Goal: Find specific page/section: Find specific page/section

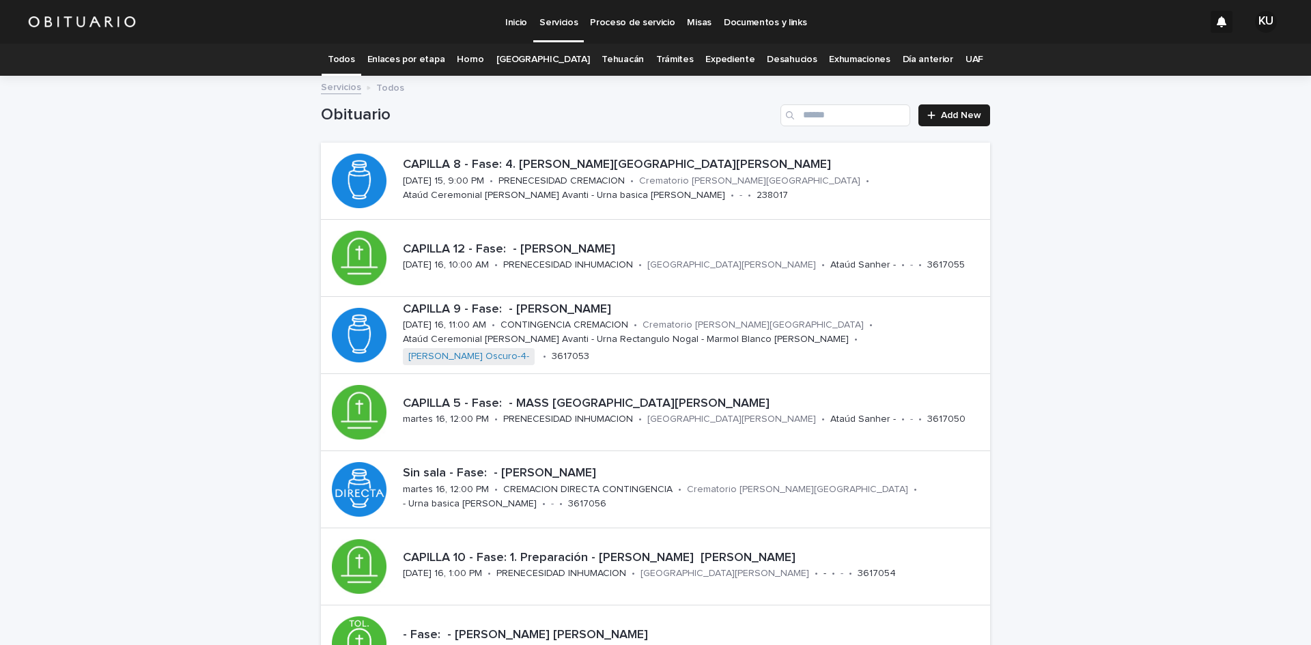
click at [540, 62] on link "[GEOGRAPHIC_DATA]" at bounding box center [544, 60] width 94 height 32
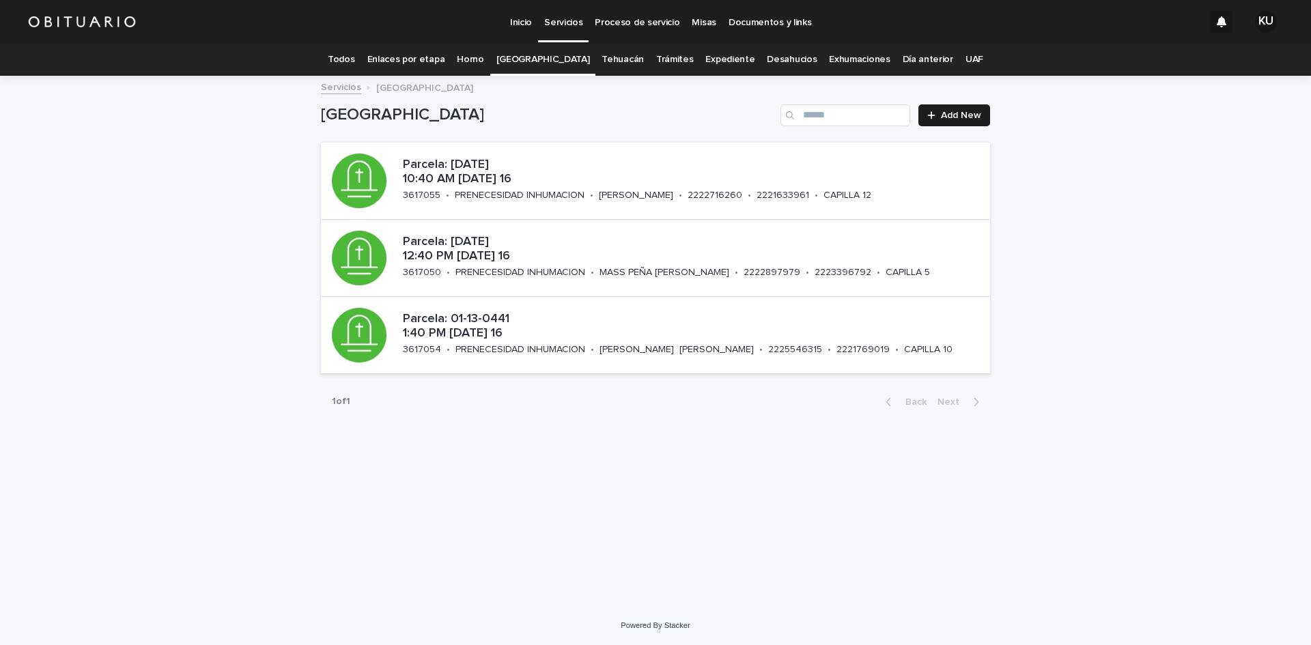
click at [553, 25] on p "Servicios" at bounding box center [563, 14] width 38 height 29
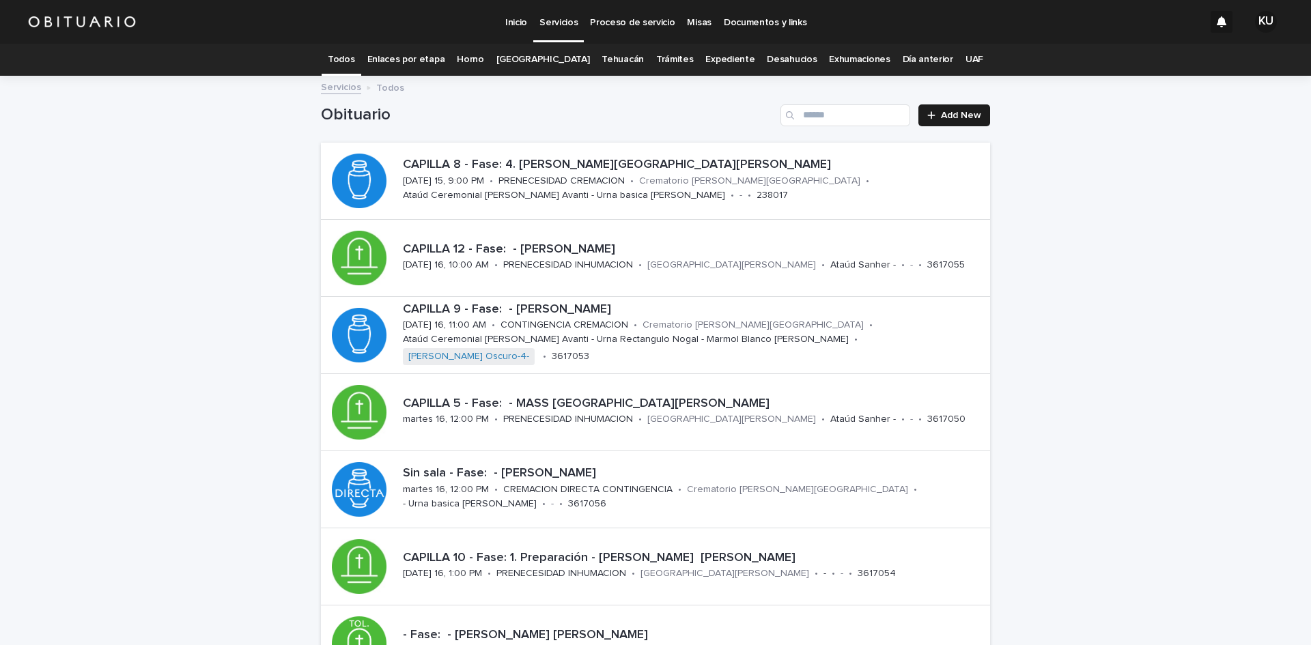
click at [523, 59] on link "[GEOGRAPHIC_DATA]" at bounding box center [544, 60] width 94 height 32
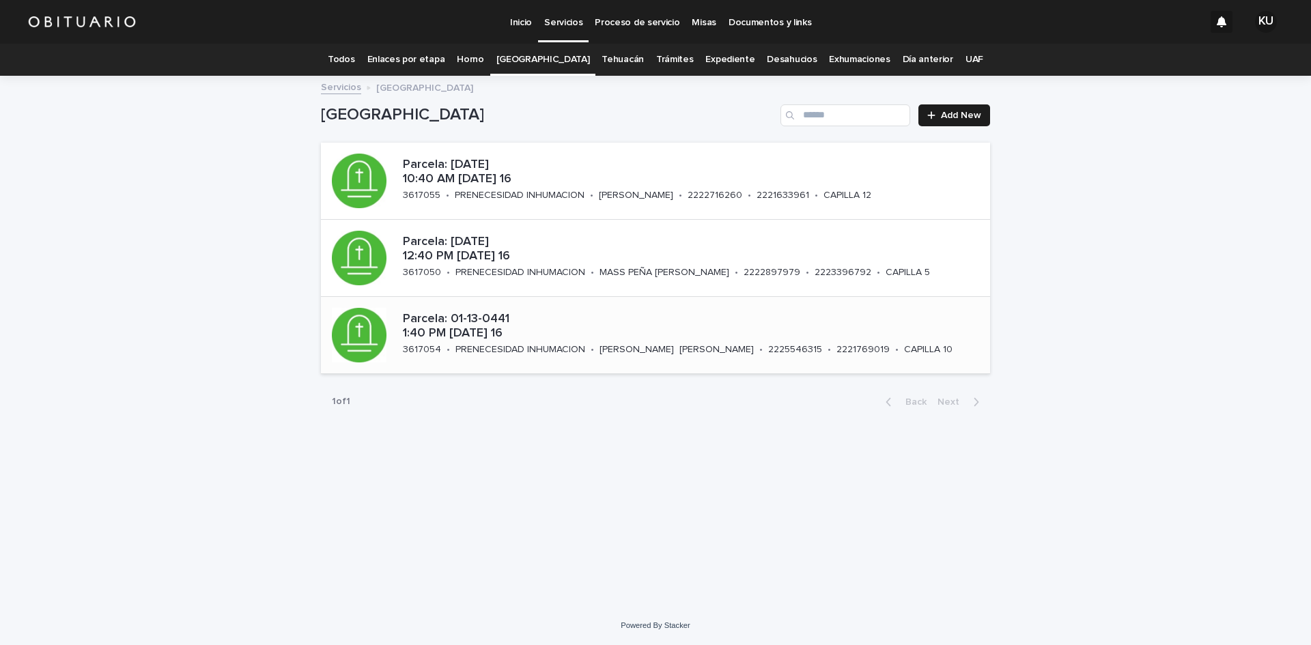
click at [597, 324] on p "Parcela: 01-13-0441 1:40 PM [DATE] 16" at bounding box center [694, 326] width 582 height 29
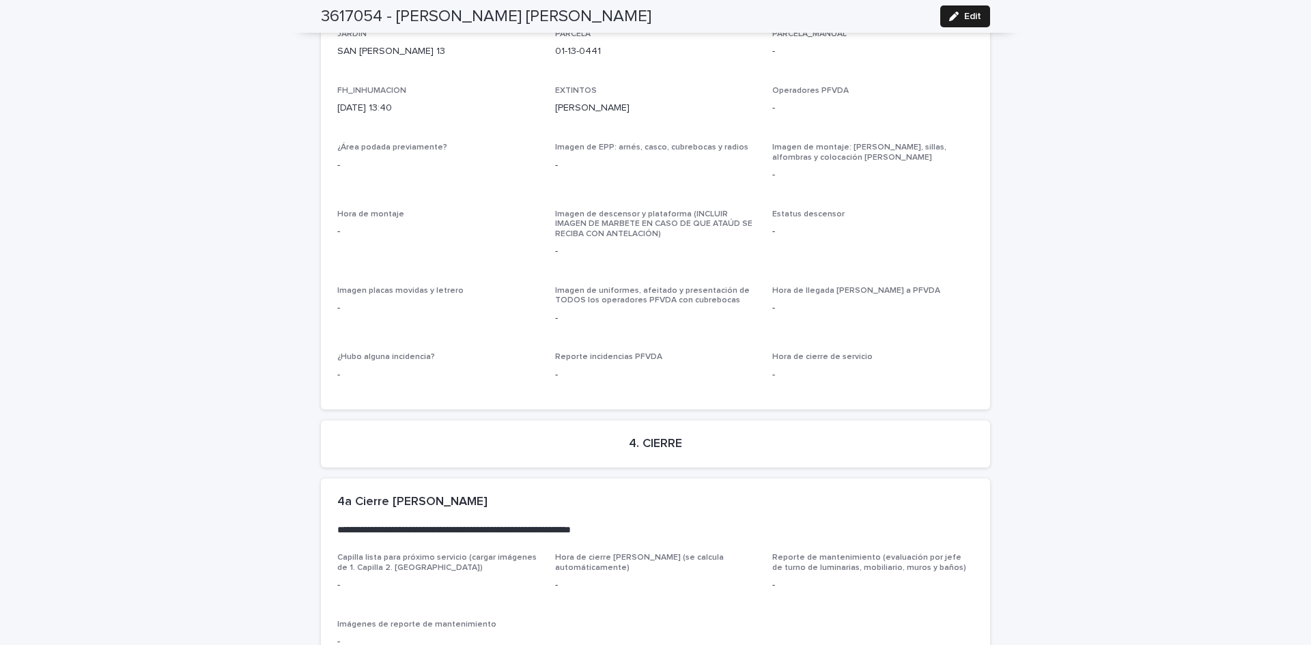
scroll to position [3304, 0]
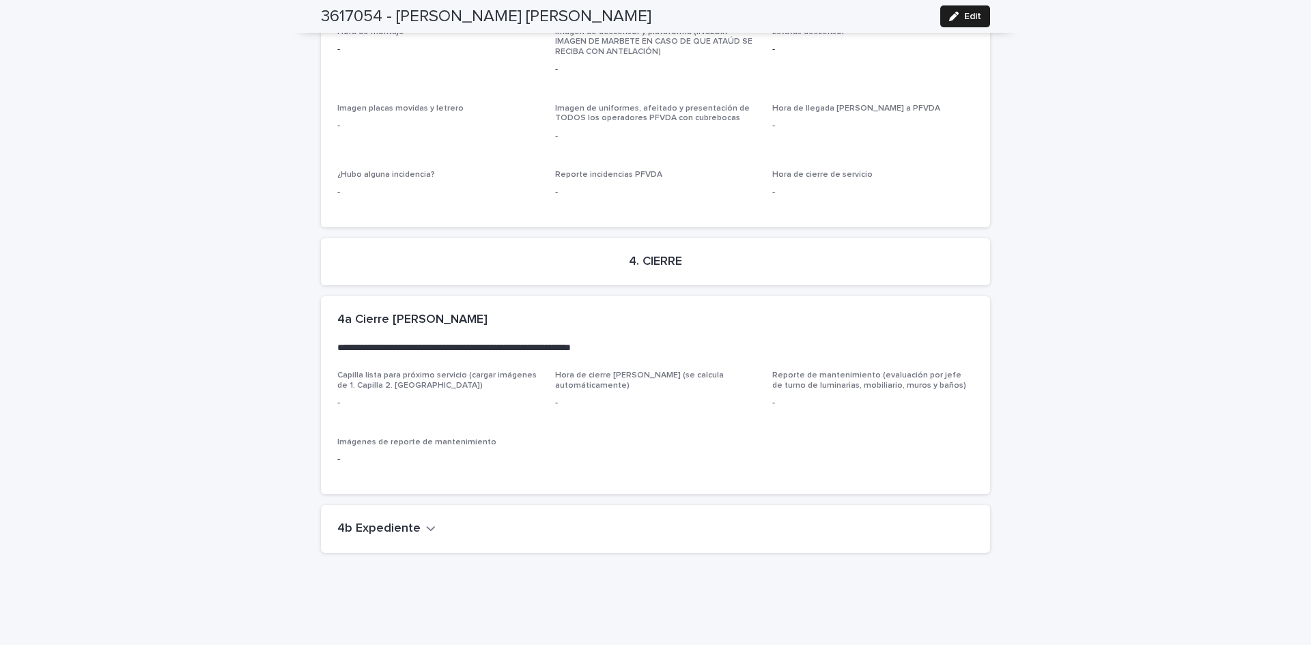
click at [429, 522] on div "4b Expediente" at bounding box center [652, 529] width 631 height 15
click at [397, 522] on h2 "4b Expediente" at bounding box center [378, 529] width 83 height 15
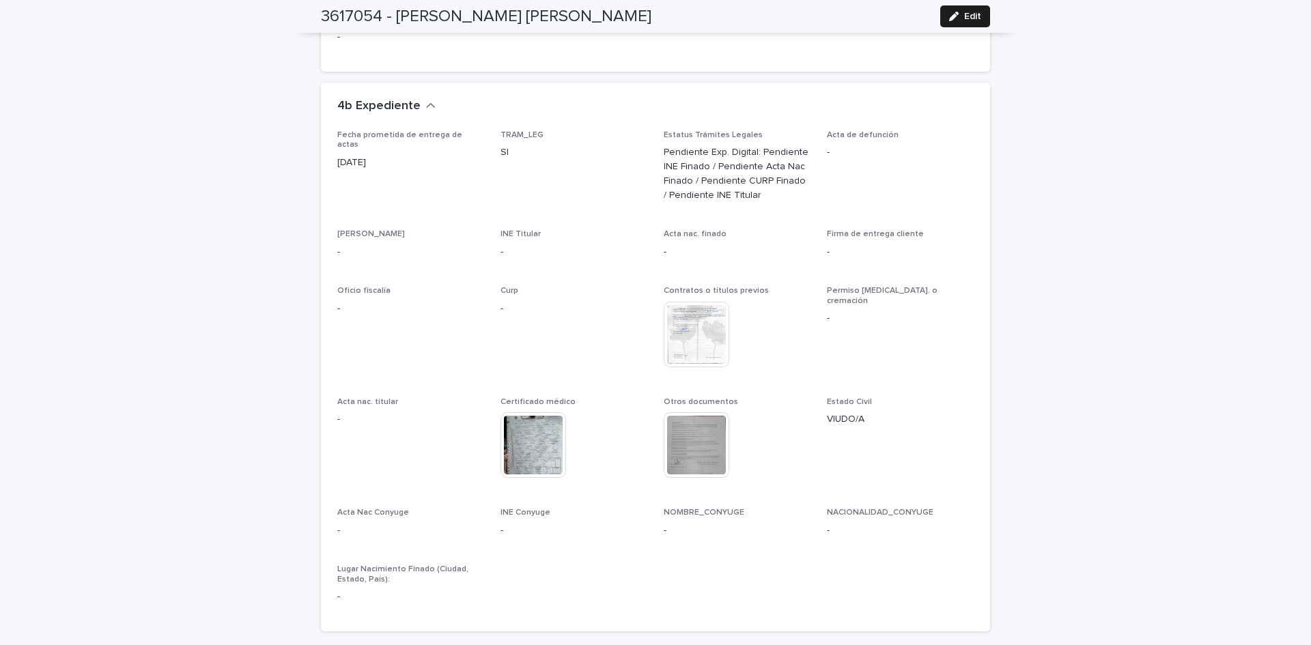
scroll to position [3805, 0]
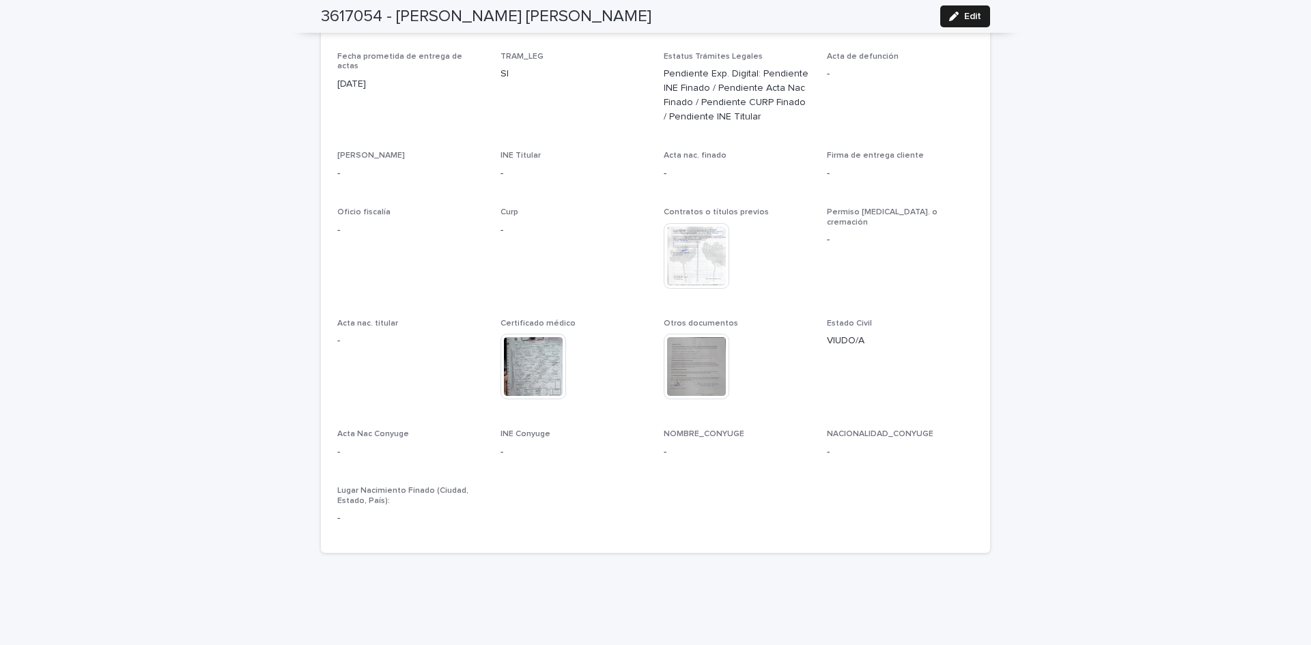
click at [675, 226] on img at bounding box center [697, 256] width 66 height 66
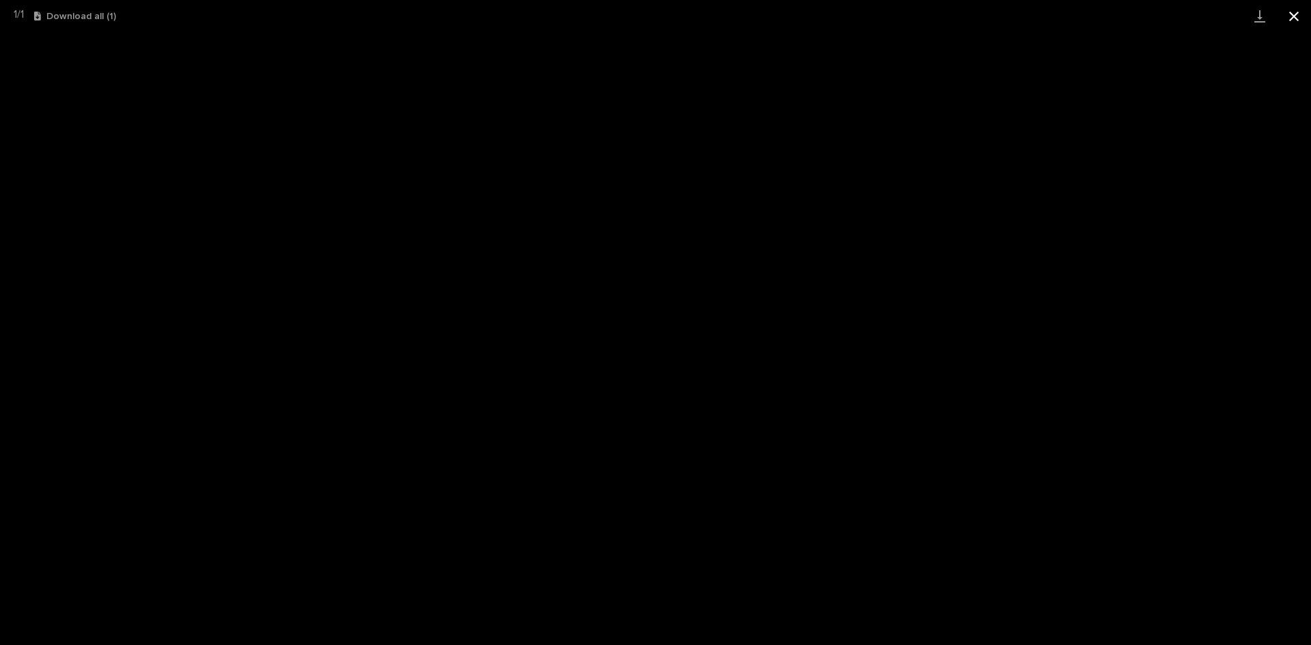
click at [1301, 19] on button "Close gallery" at bounding box center [1294, 16] width 34 height 32
